Goal: Task Accomplishment & Management: Complete application form

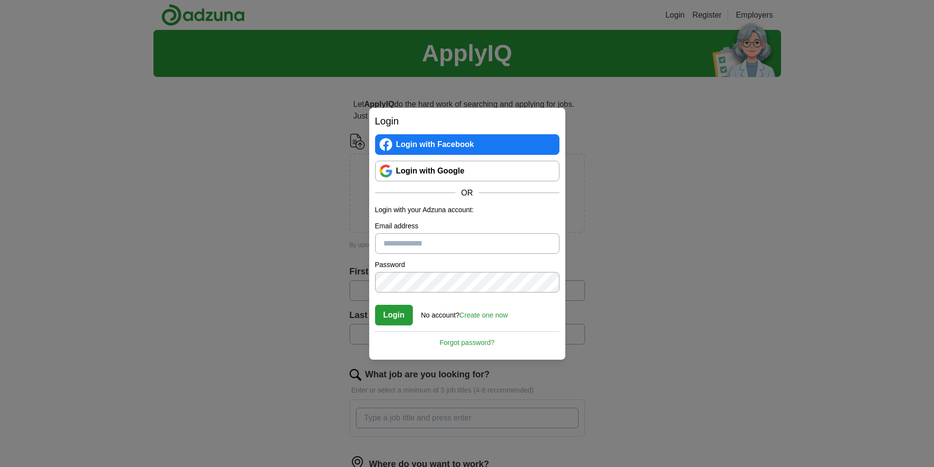
click at [404, 242] on input "Email address" at bounding box center [467, 243] width 184 height 21
type input "**********"
click at [375, 305] on button "Login" at bounding box center [394, 315] width 38 height 21
click at [355, 277] on div "**********" at bounding box center [467, 233] width 934 height 467
click at [375, 305] on button "Login" at bounding box center [394, 315] width 38 height 21
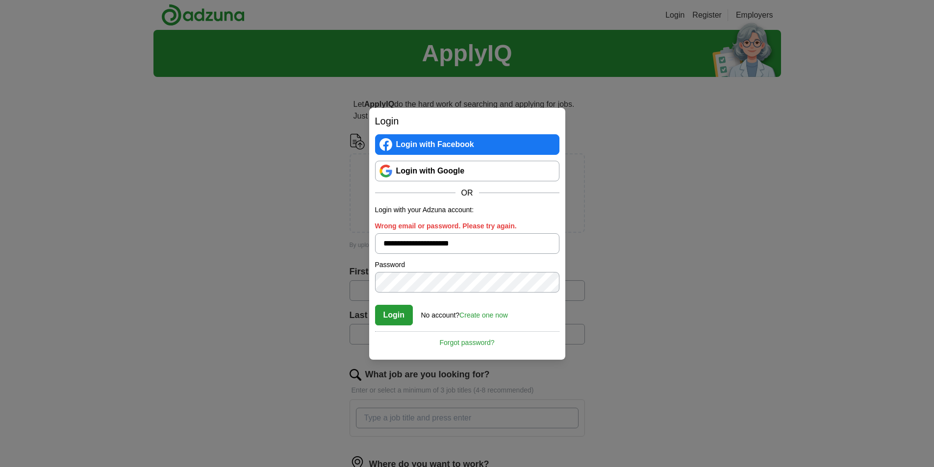
click at [448, 345] on link "Forgot password?" at bounding box center [467, 339] width 184 height 17
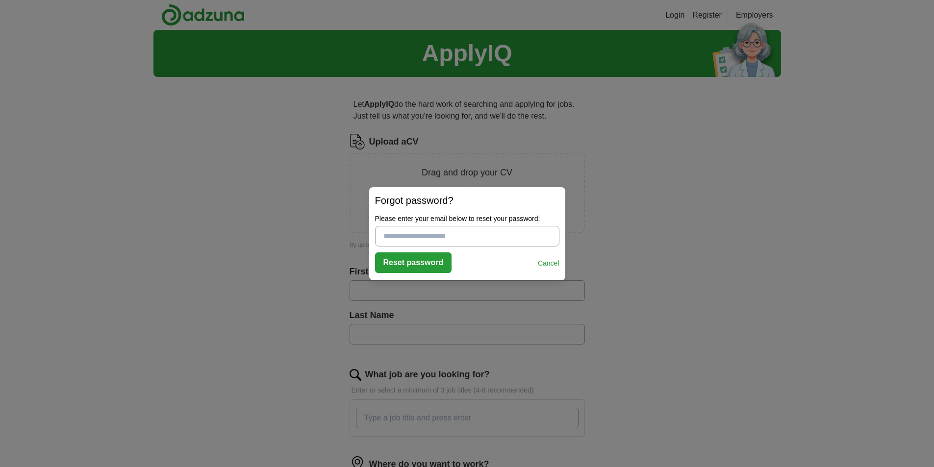
click at [551, 263] on link "Cancel" at bounding box center [549, 263] width 22 height 10
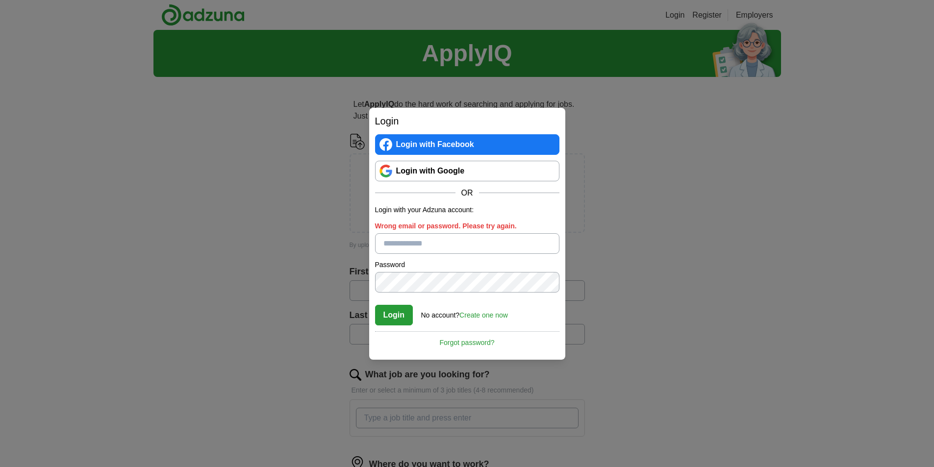
click at [626, 222] on div "Login Login with Facebook Login with Google OR Login with your Adzuna account: …" at bounding box center [467, 233] width 934 height 467
click at [341, 150] on div "Login Login with Facebook Login with Google OR Login with your Adzuna account: …" at bounding box center [467, 233] width 934 height 467
click at [607, 258] on div "Login Login with Facebook Login with Google OR Login with your Adzuna account: …" at bounding box center [467, 233] width 934 height 467
click at [586, 105] on div "Login Login with Facebook Login with Google OR Login with your Adzuna account: …" at bounding box center [467, 233] width 934 height 467
click at [642, 203] on div "Login Login with Facebook Login with Google OR Login with your Adzuna account: …" at bounding box center [467, 233] width 934 height 467
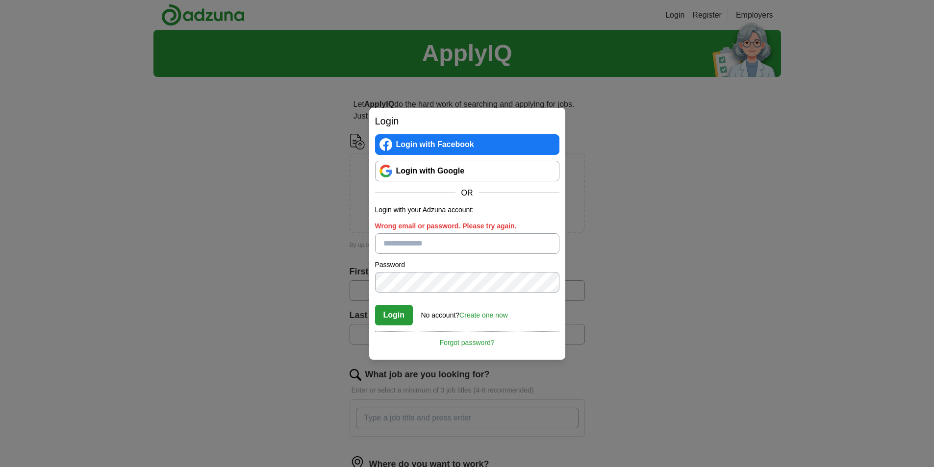
click at [321, 108] on div "Login Login with Facebook Login with Google OR Login with your Adzuna account: …" at bounding box center [467, 233] width 934 height 467
click at [632, 269] on div "Login Login with Facebook Login with Google OR Login with your Adzuna account: …" at bounding box center [467, 233] width 934 height 467
click at [619, 222] on div "Login Login with Facebook Login with Google OR Login with your Adzuna account: …" at bounding box center [467, 233] width 934 height 467
click at [675, 16] on div "Login Login with Facebook Login with Google OR Login with your Adzuna account: …" at bounding box center [467, 233] width 934 height 467
